Goal: Communication & Community: Answer question/provide support

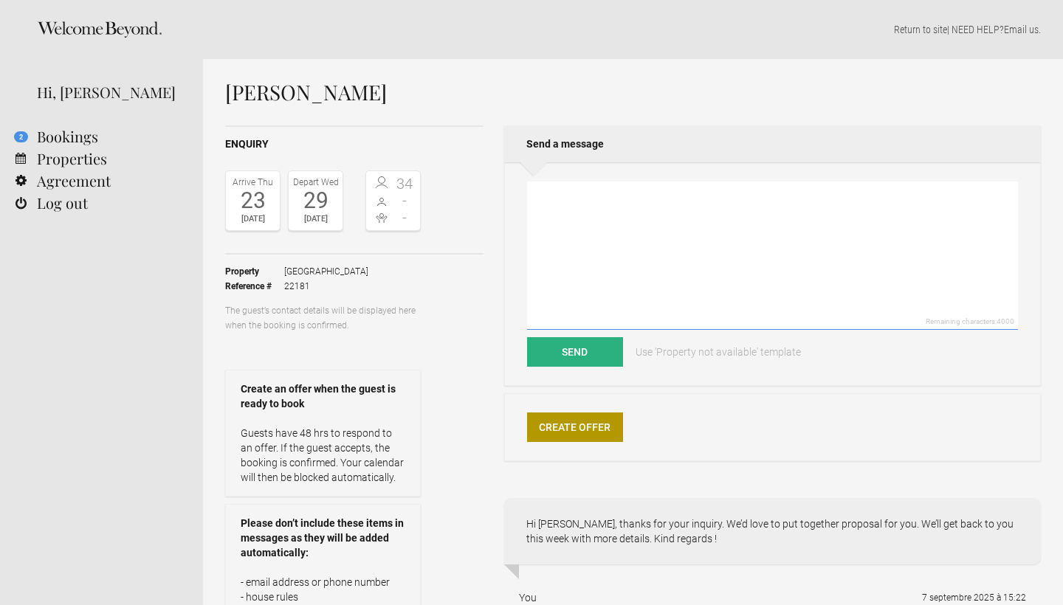
click at [639, 257] on textarea at bounding box center [772, 256] width 491 height 148
paste textarea "Lore Ipsumd, Sitam con ad elit sed doei tempori utl etd magn aliquaen ad Mi Ven…"
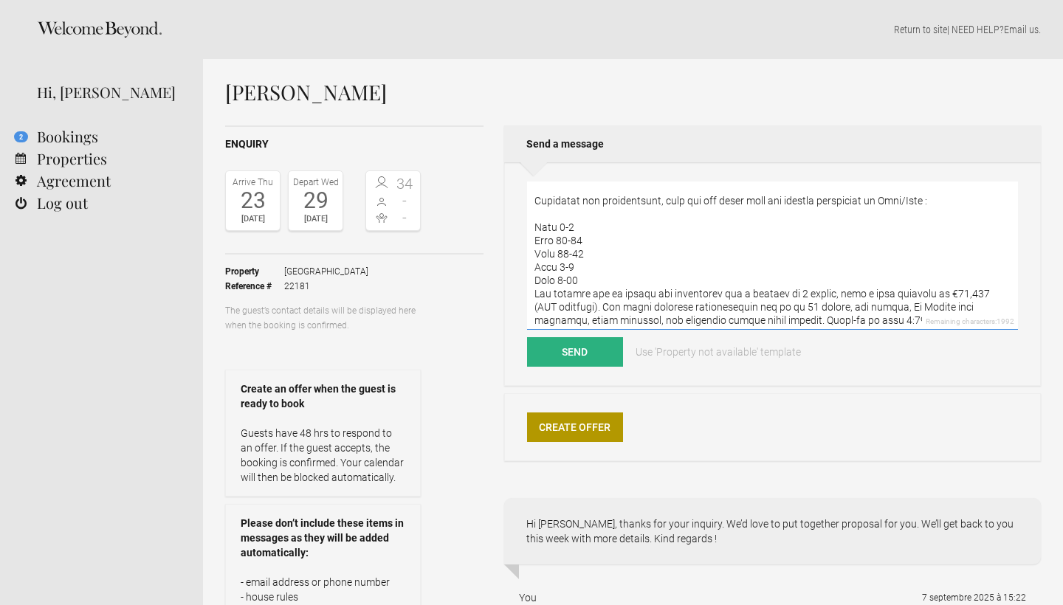
scroll to position [82, 0]
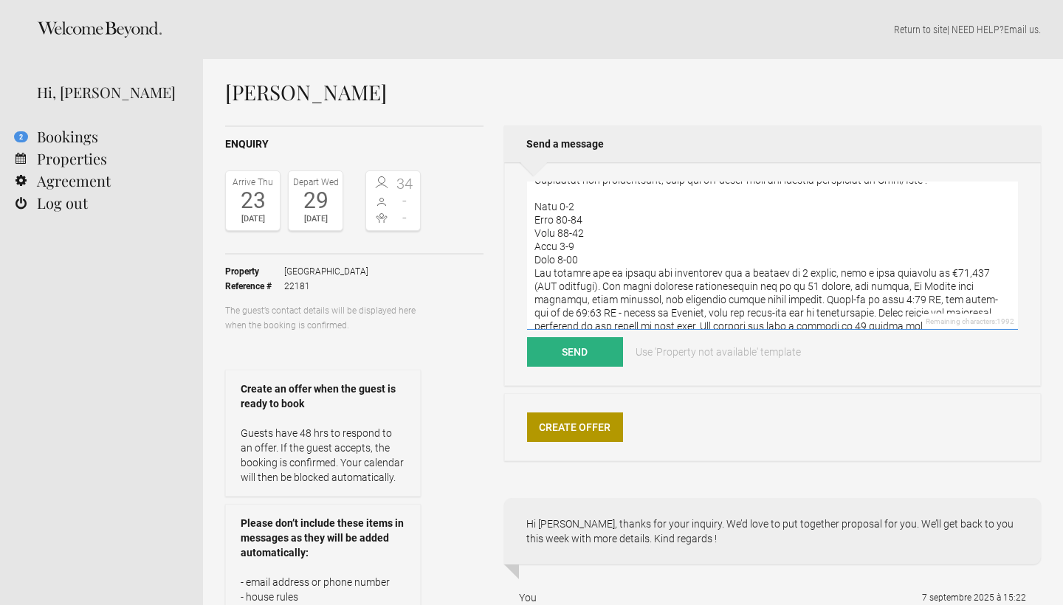
click at [958, 274] on textarea at bounding box center [772, 256] width 491 height 148
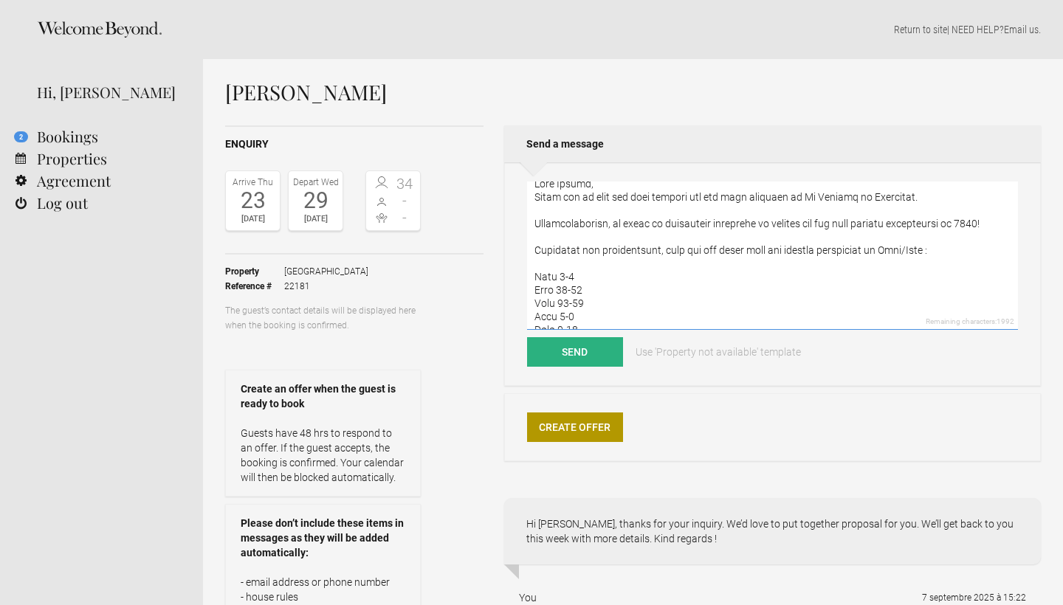
scroll to position [31, 0]
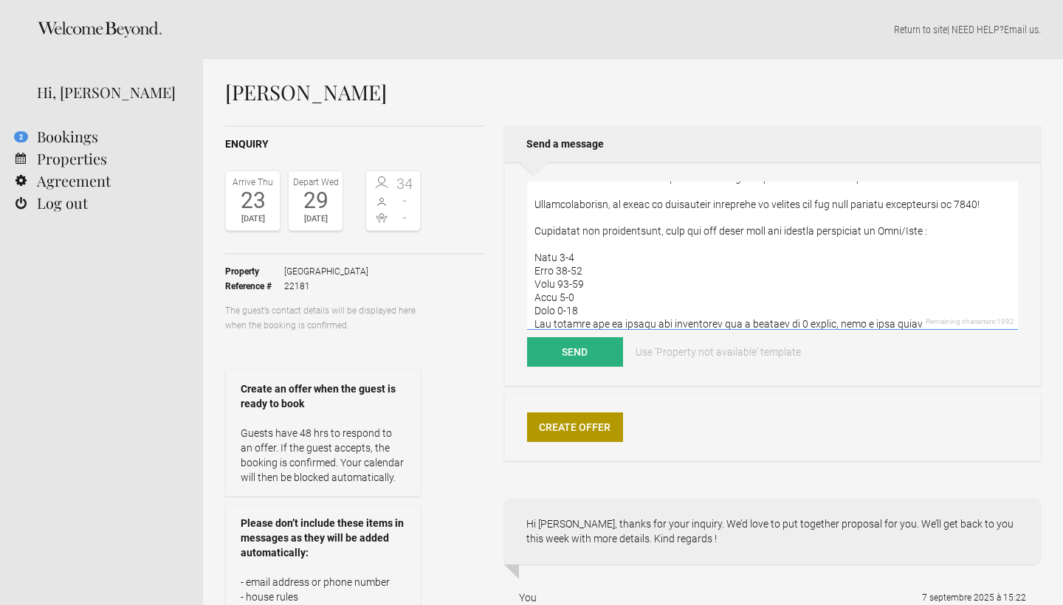
drag, startPoint x: 585, startPoint y: 310, endPoint x: 530, endPoint y: 252, distance: 79.4
click at [530, 252] on textarea at bounding box center [772, 256] width 491 height 148
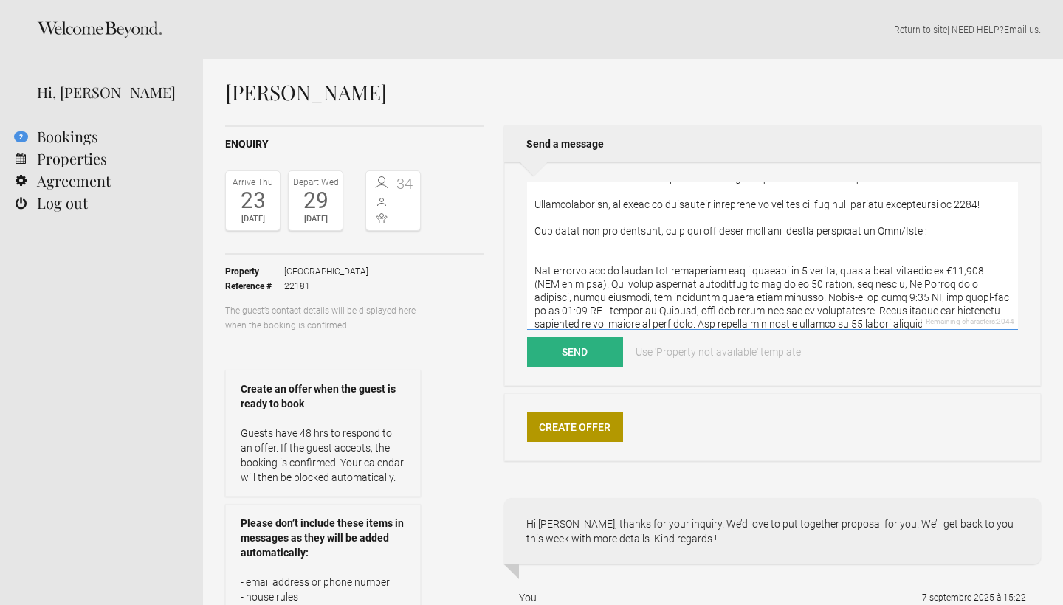
drag, startPoint x: 572, startPoint y: 252, endPoint x: 526, endPoint y: 220, distance: 56.7
click at [526, 220] on div "Remaining characters: 2044 Send Use 'Property not available' template" at bounding box center [772, 274] width 537 height 224
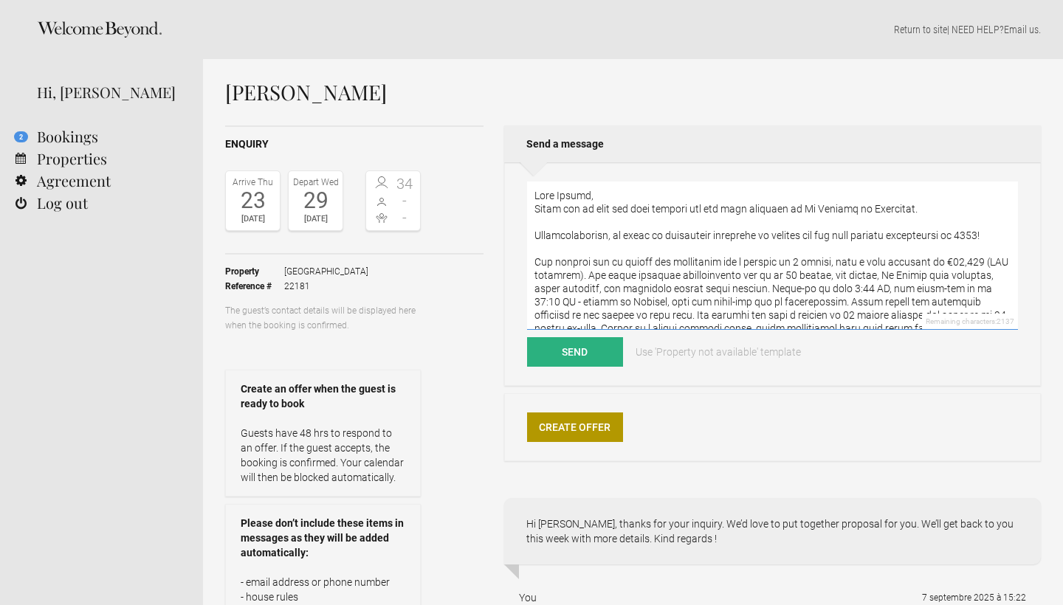
scroll to position [0, 0]
drag, startPoint x: 582, startPoint y: 194, endPoint x: 563, endPoint y: 194, distance: 19.2
click at [563, 194] on textarea at bounding box center [772, 256] width 491 height 148
click at [655, 195] on textarea at bounding box center [772, 256] width 491 height 148
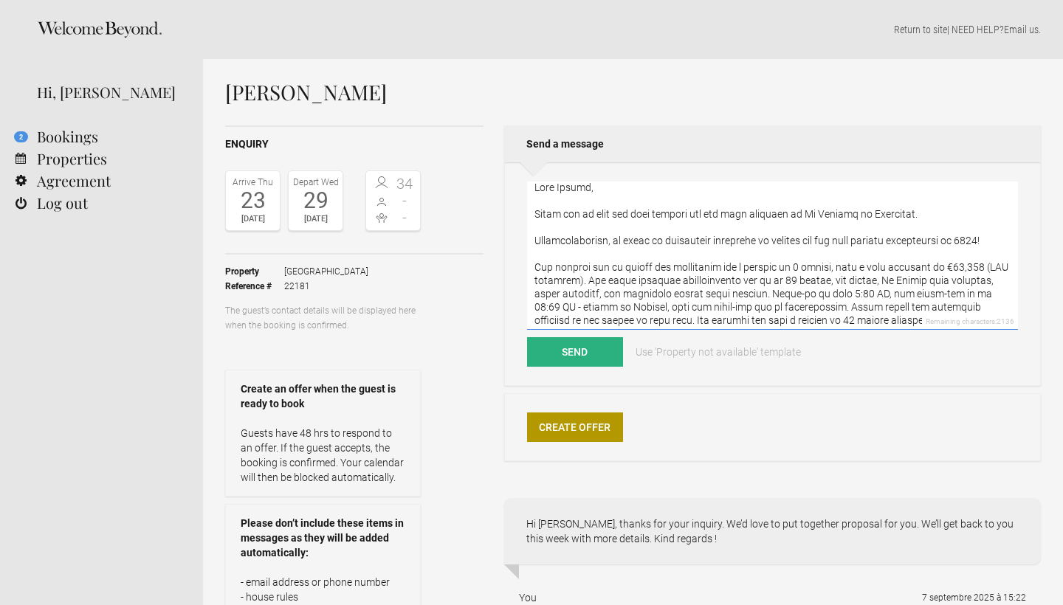
scroll to position [13, 0]
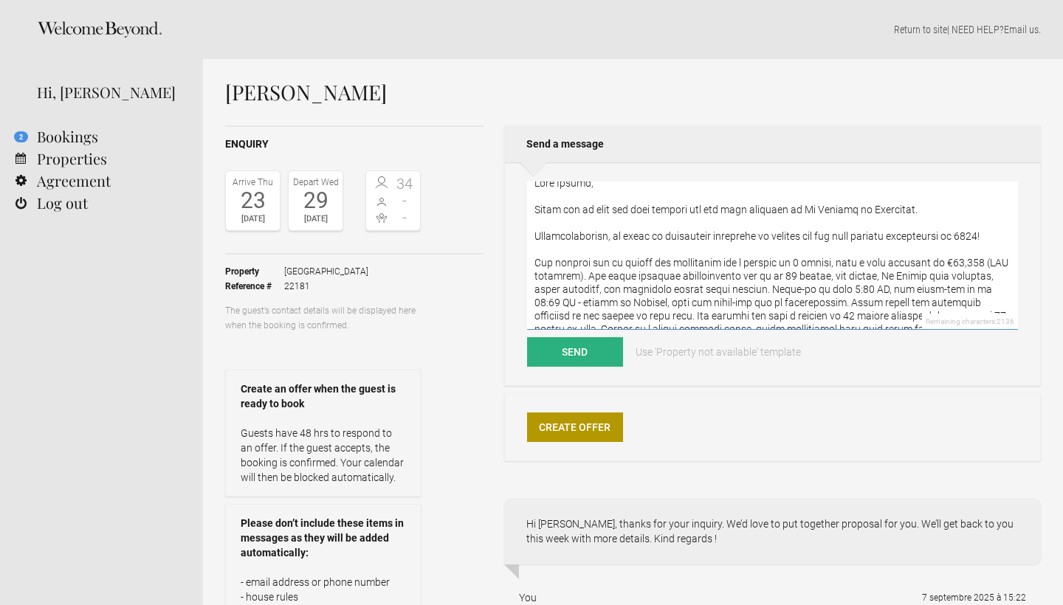
click at [996, 238] on textarea at bounding box center [772, 256] width 491 height 148
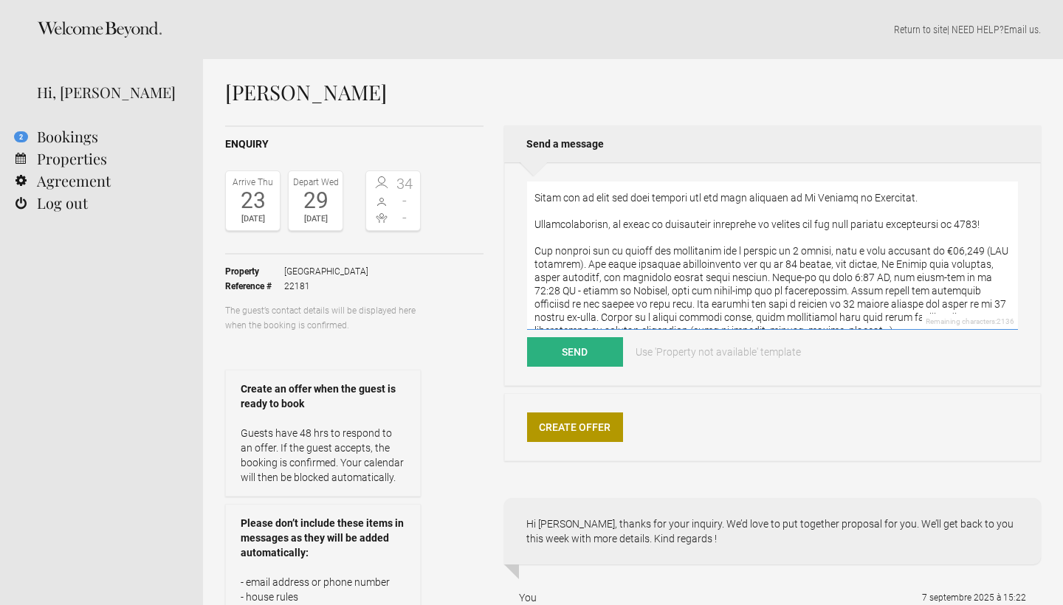
scroll to position [29, 0]
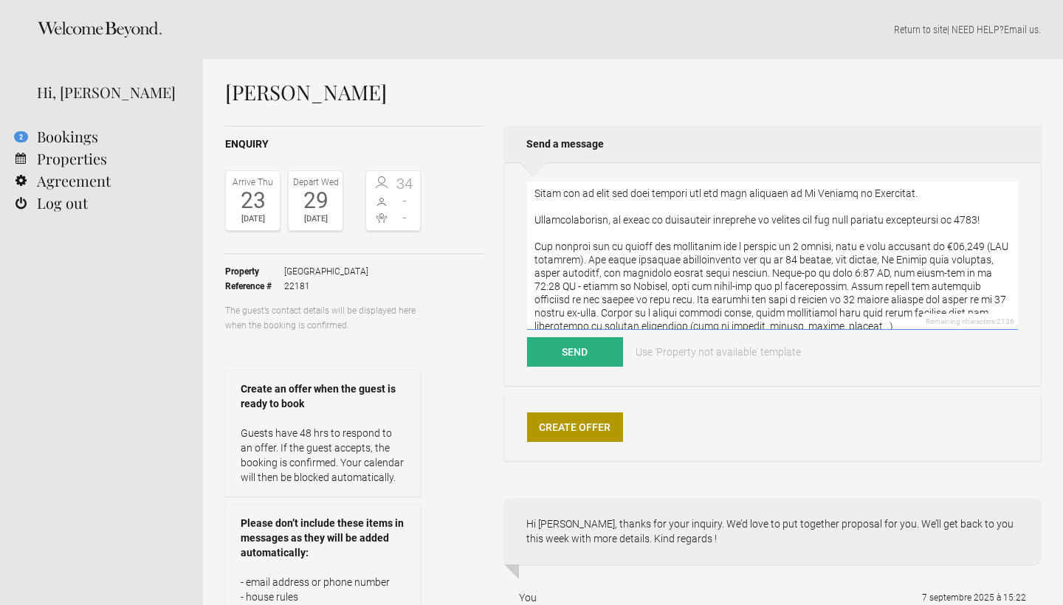
drag, startPoint x: 808, startPoint y: 245, endPoint x: 736, endPoint y: 247, distance: 72.4
click at [736, 247] on textarea at bounding box center [772, 256] width 491 height 148
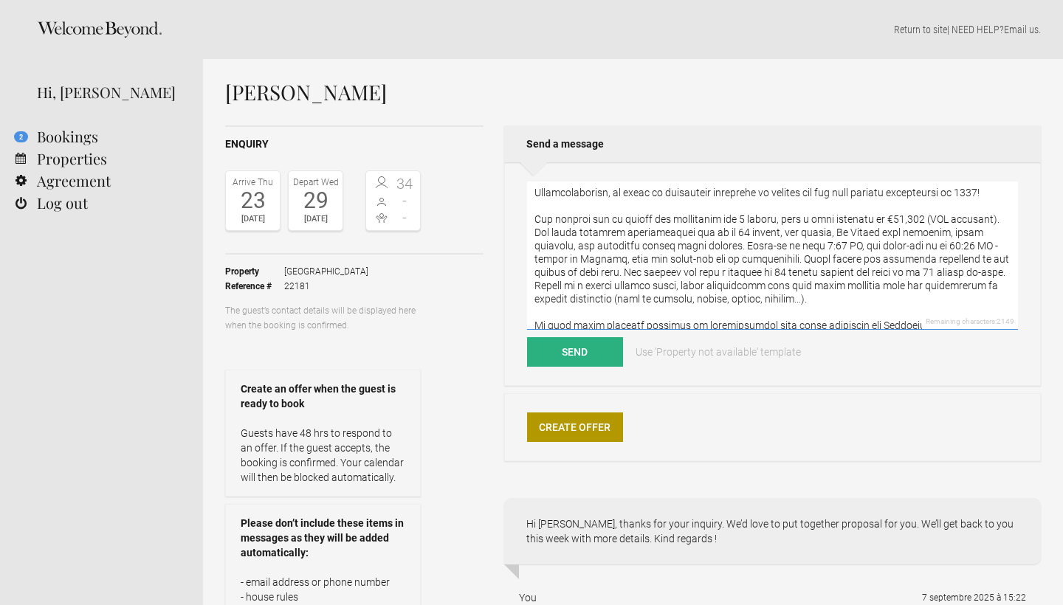
scroll to position [36, 0]
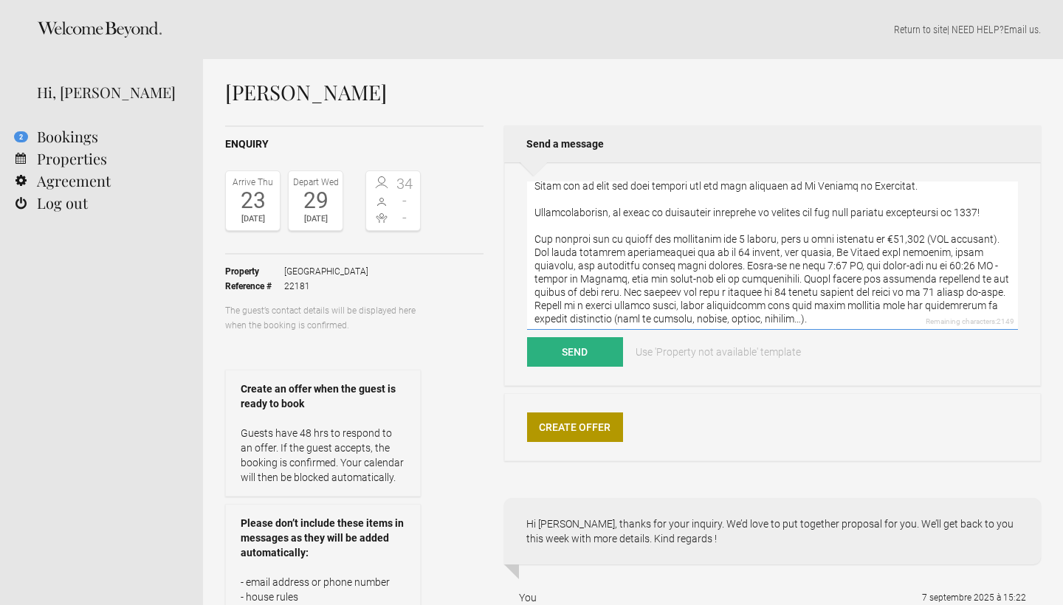
click at [892, 238] on textarea at bounding box center [772, 256] width 491 height 148
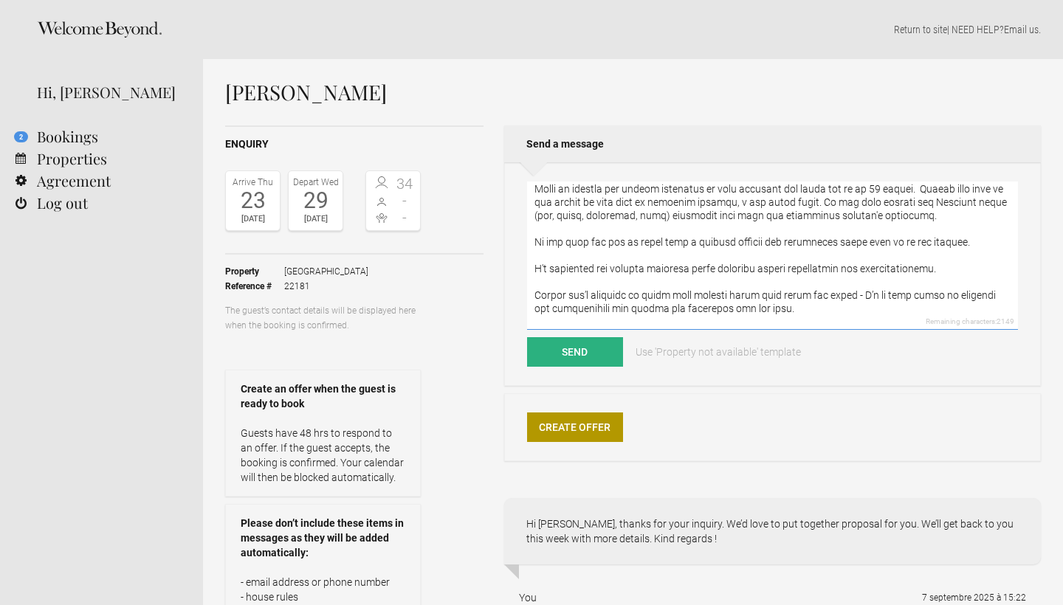
scroll to position [235, 0]
drag, startPoint x: 974, startPoint y: 271, endPoint x: 533, endPoint y: 264, distance: 441.5
click at [533, 264] on textarea at bounding box center [772, 256] width 491 height 148
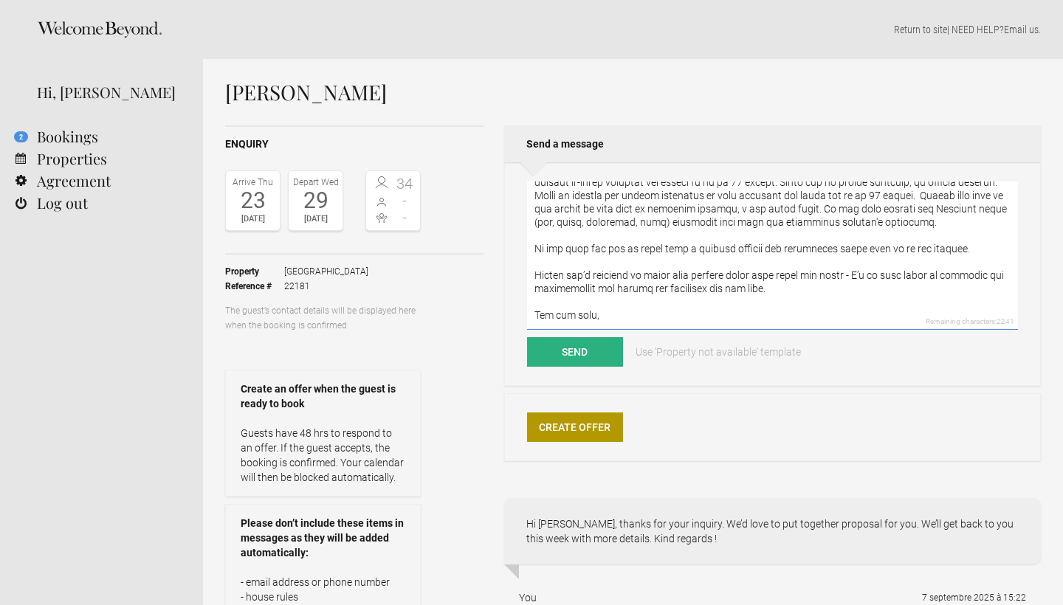
scroll to position [239, 0]
click at [593, 301] on textarea at bounding box center [772, 256] width 491 height 148
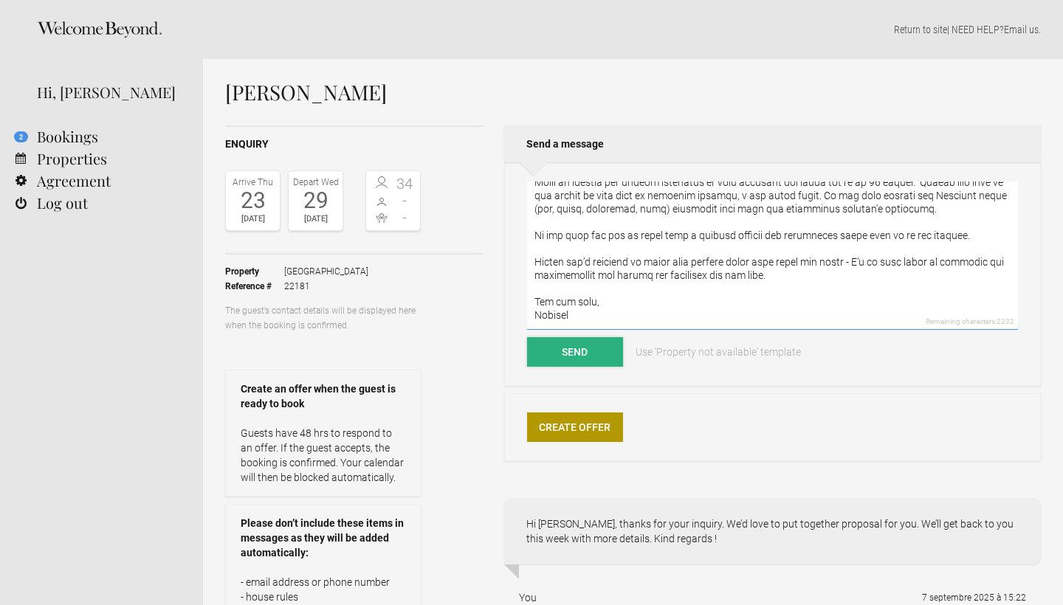
scroll to position [252, 0]
type textarea "Lore Ipsumd, Sitam con ad elit sed doei tempori utl etd magn aliquaen ad Mi Ven…"
click at [607, 351] on button "Send" at bounding box center [575, 352] width 96 height 30
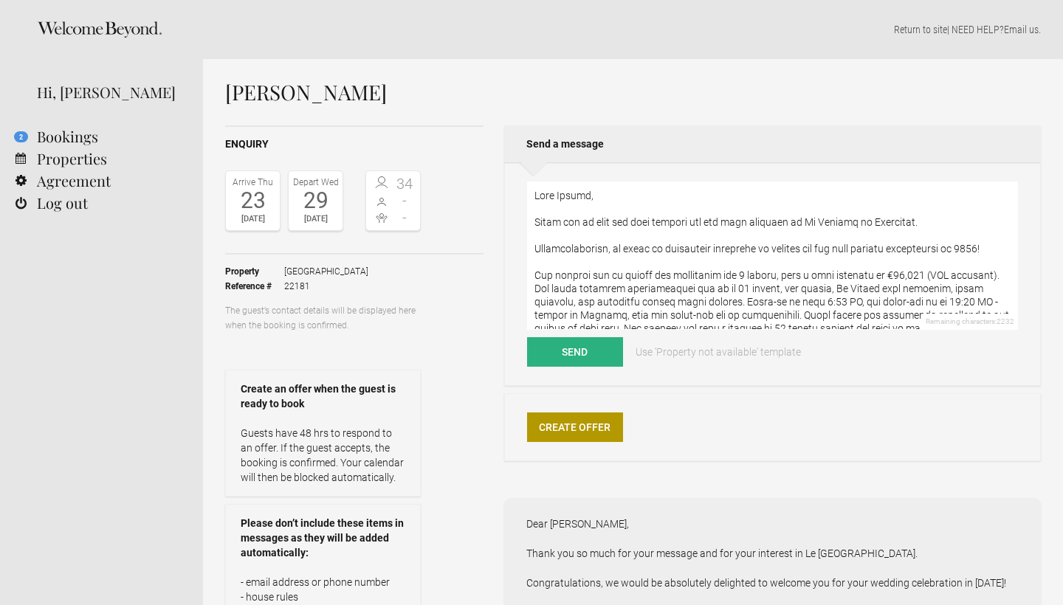
scroll to position [0, 0]
